Goal: Find contact information: Find contact information

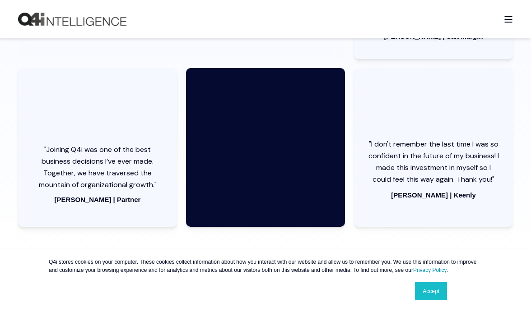
scroll to position [2811, 0]
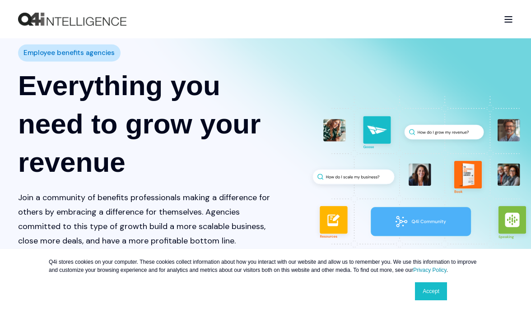
scroll to position [0, 0]
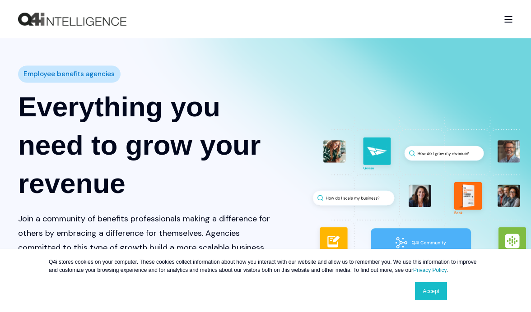
click at [513, 8] on div "Goose by Q4i Goose Platform Goose Pricing MORE™ Sales Training Vendor Services …" at bounding box center [265, 19] width 531 height 38
click at [508, 20] on div "Open Burger Menu" at bounding box center [508, 19] width 9 height 6
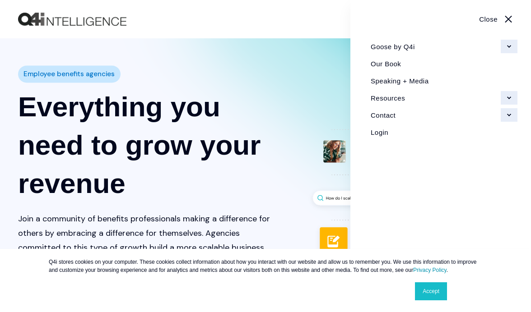
click at [488, 101] on link "Resources" at bounding box center [440, 97] width 153 height 17
click at [503, 100] on link "Resources" at bounding box center [440, 97] width 153 height 17
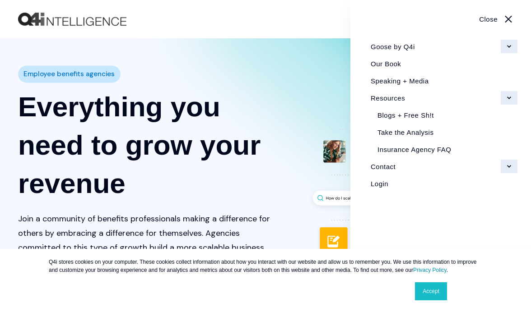
click at [505, 100] on link "Resources" at bounding box center [440, 97] width 153 height 17
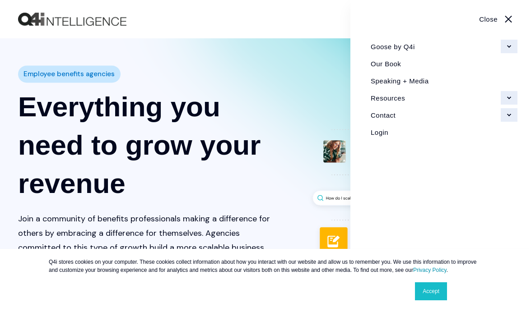
click at [504, 117] on link "Contact" at bounding box center [440, 115] width 153 height 17
click at [504, 42] on link "Goose by Q4i" at bounding box center [440, 46] width 153 height 17
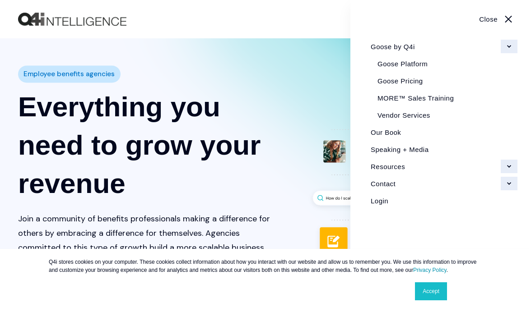
click at [505, 46] on link "Goose by Q4i" at bounding box center [440, 46] width 153 height 17
